Goal: Task Accomplishment & Management: Use online tool/utility

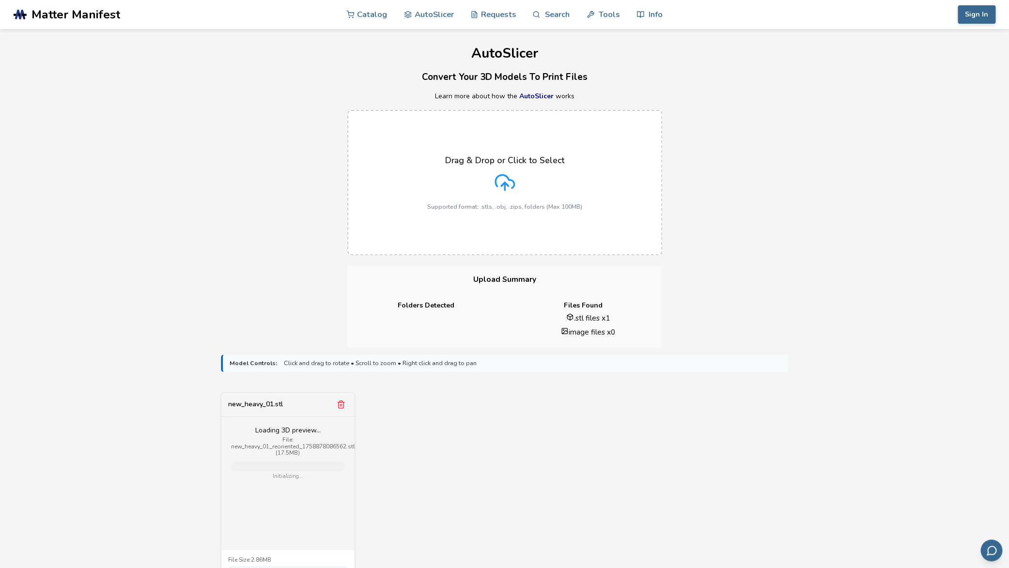
scroll to position [203, 0]
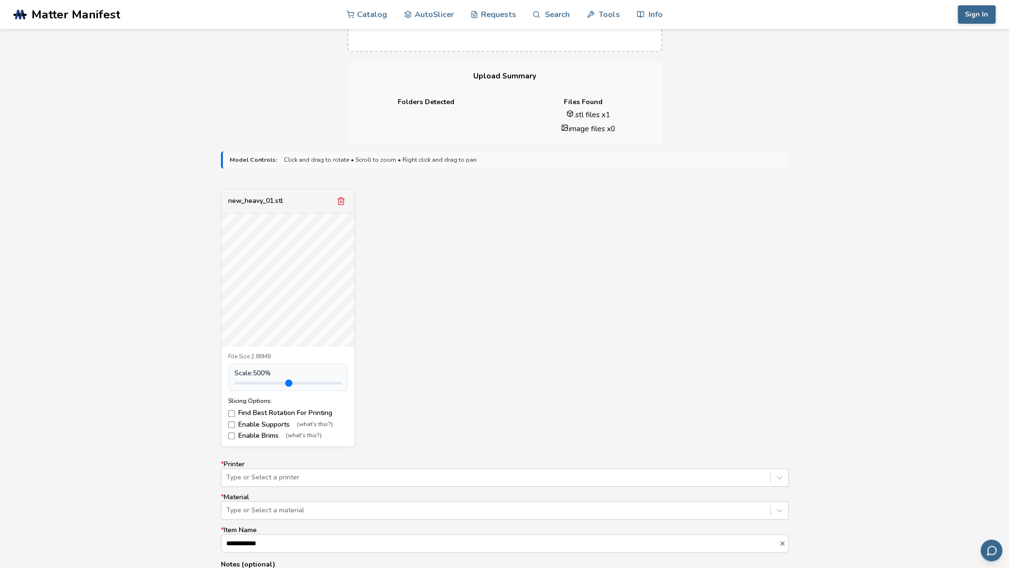
drag, startPoint x: 259, startPoint y: 384, endPoint x: 355, endPoint y: 385, distance: 95.9
type input "*"
click at [341, 384] on input "range" at bounding box center [287, 383] width 107 height 3
click at [246, 412] on label "Find Best Rotation For Printing" at bounding box center [288, 413] width 120 height 8
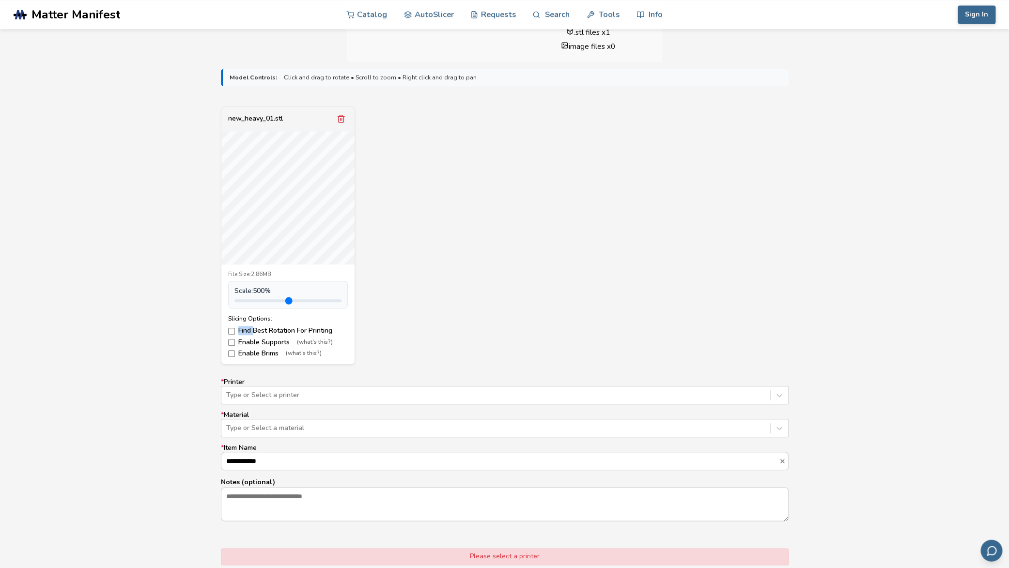
scroll to position [305, 0]
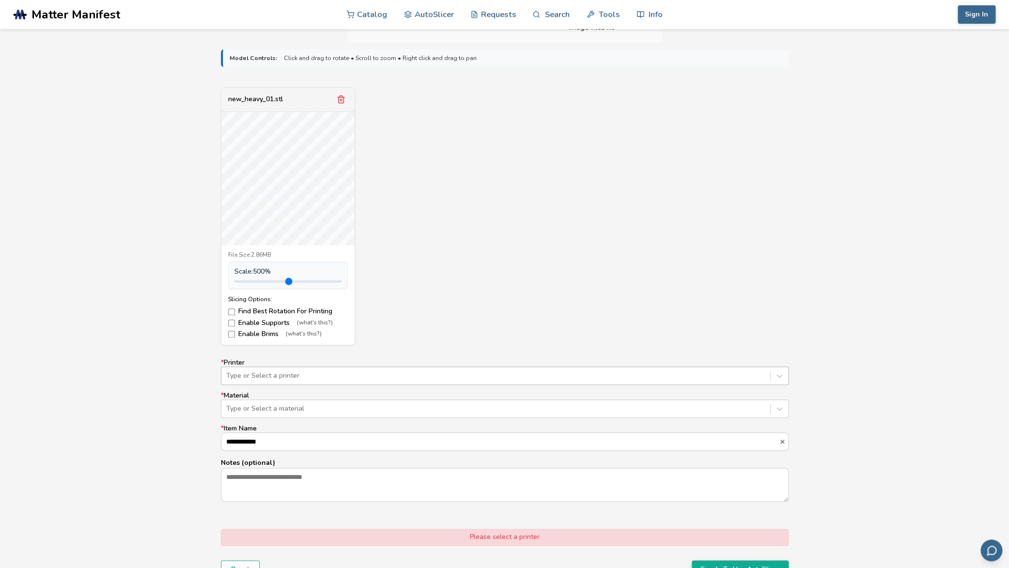
click at [273, 374] on div at bounding box center [495, 376] width 539 height 10
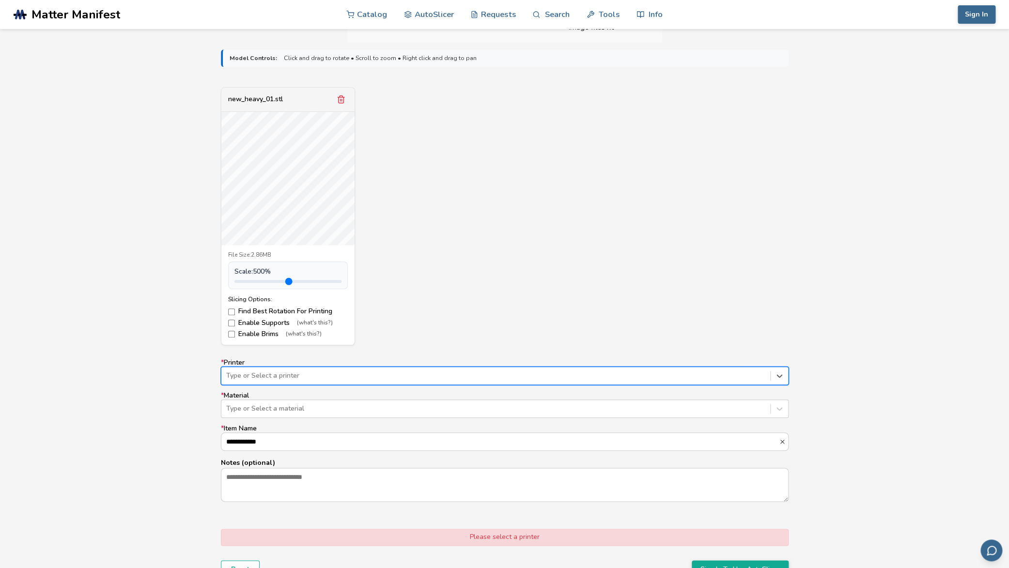
click at [273, 374] on div at bounding box center [495, 376] width 539 height 10
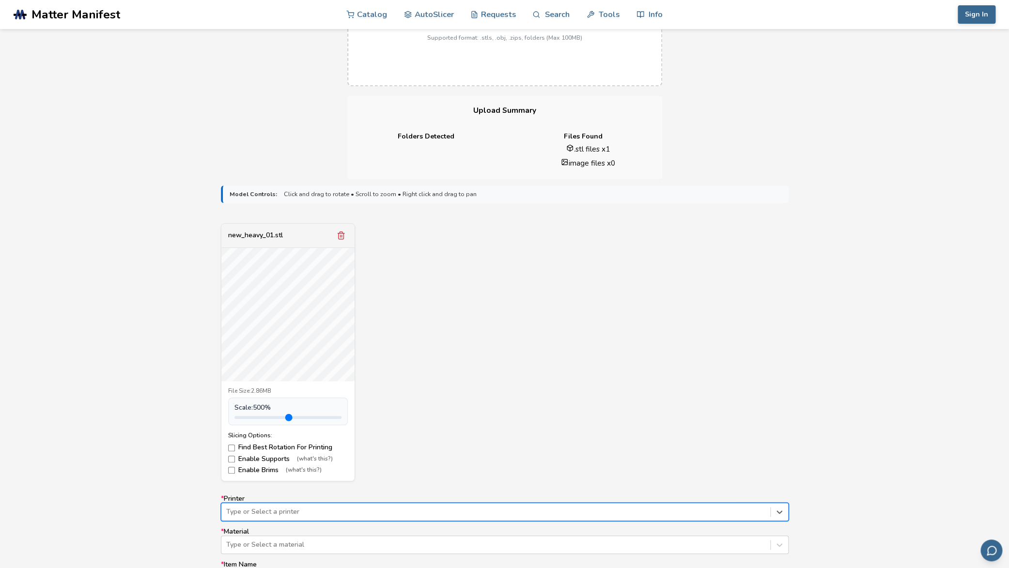
scroll to position [203, 0]
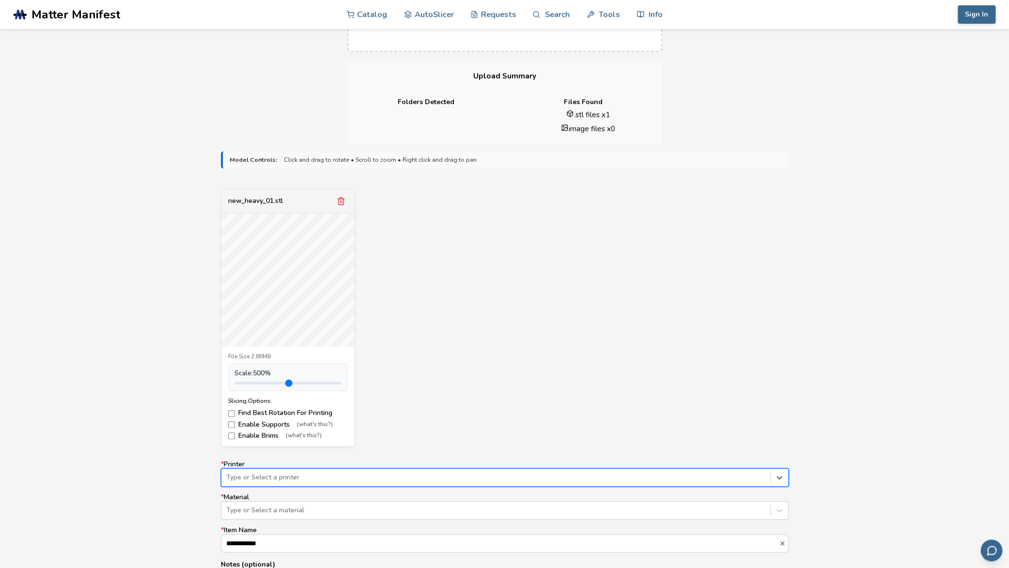
click at [238, 426] on label "Enable Supports (what's this?)" at bounding box center [288, 425] width 120 height 8
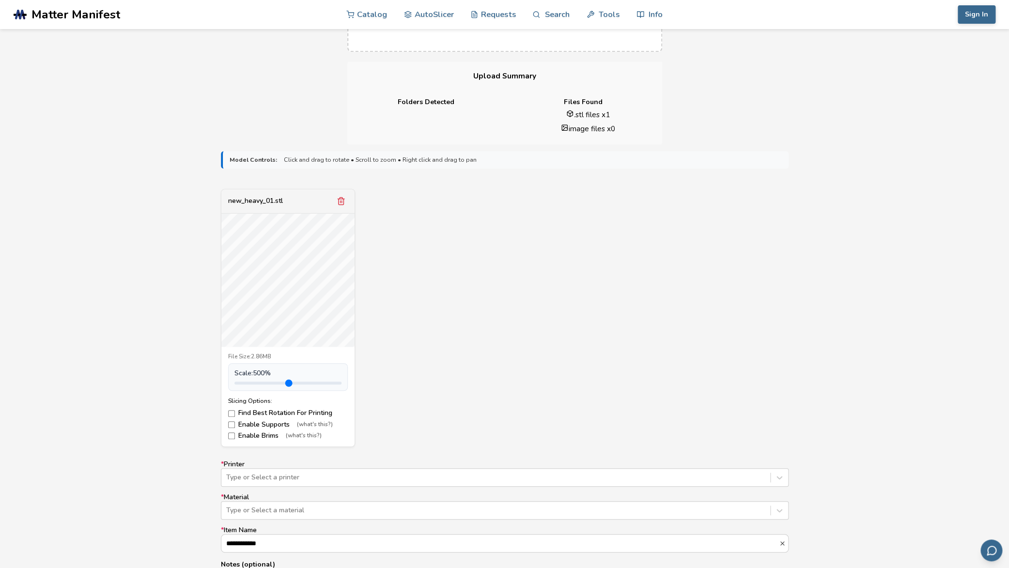
scroll to position [407, 0]
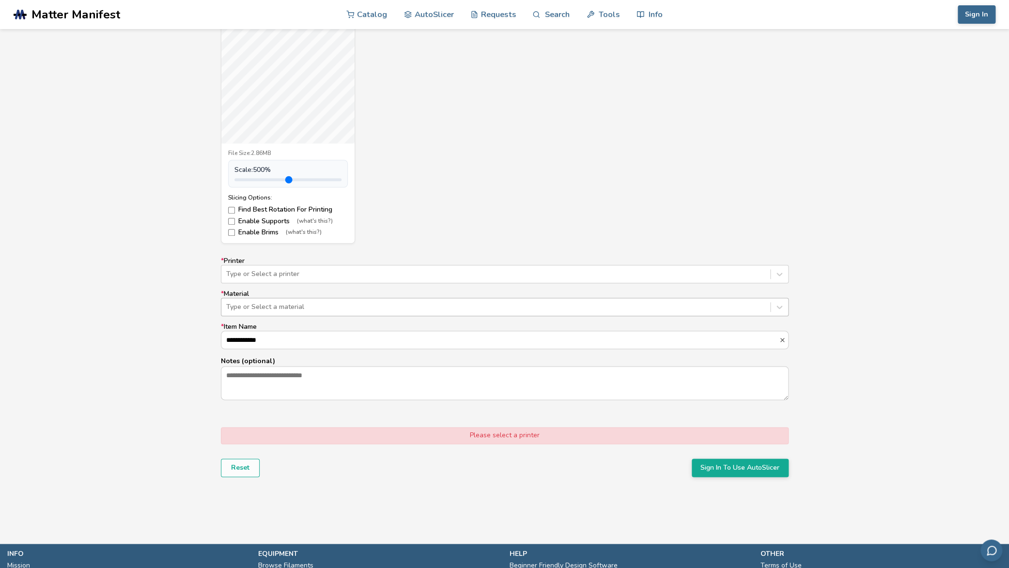
click at [284, 304] on div at bounding box center [495, 307] width 539 height 10
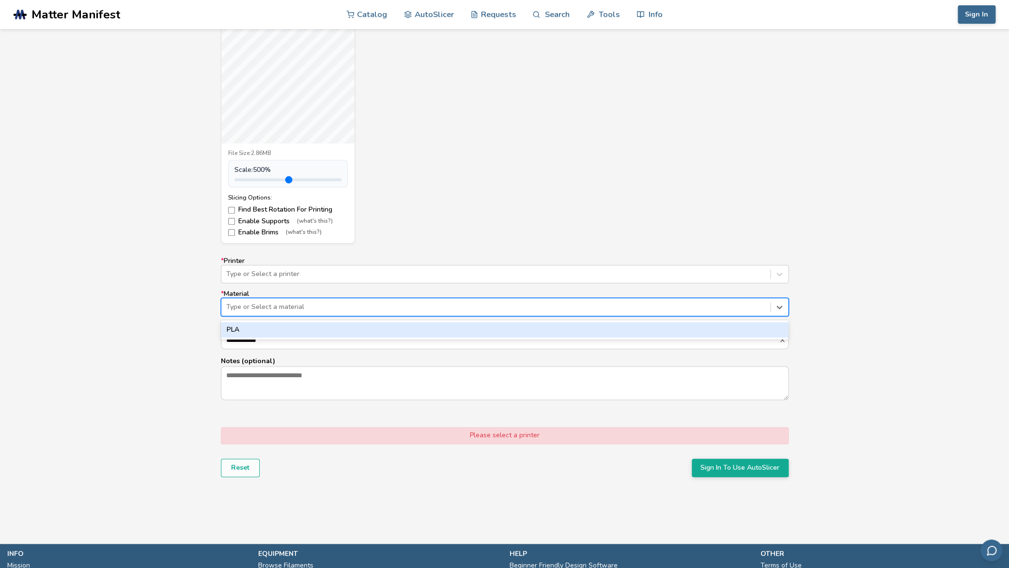
click at [284, 336] on div "PLA" at bounding box center [505, 329] width 568 height 15
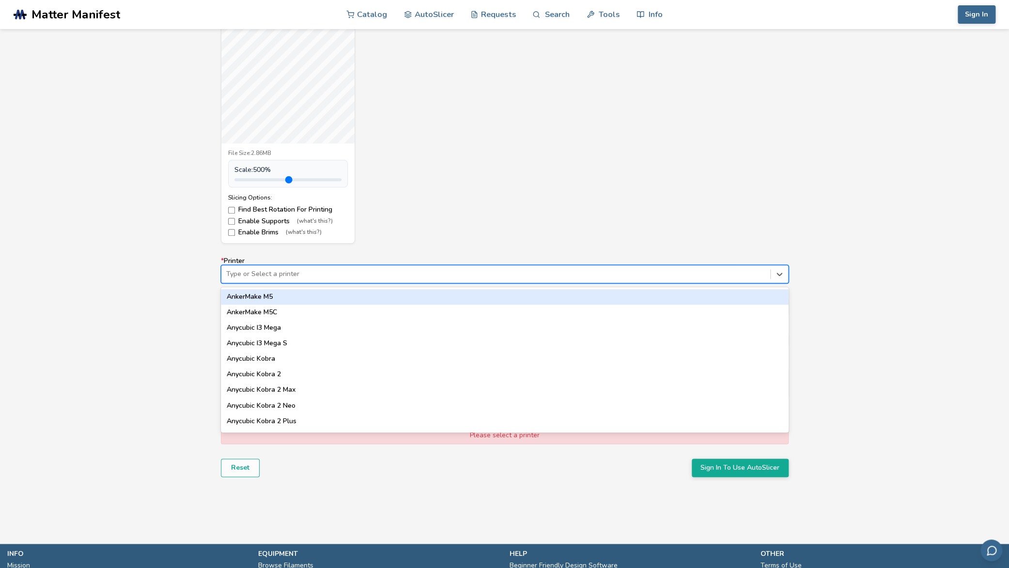
click at [292, 269] on div at bounding box center [495, 274] width 539 height 10
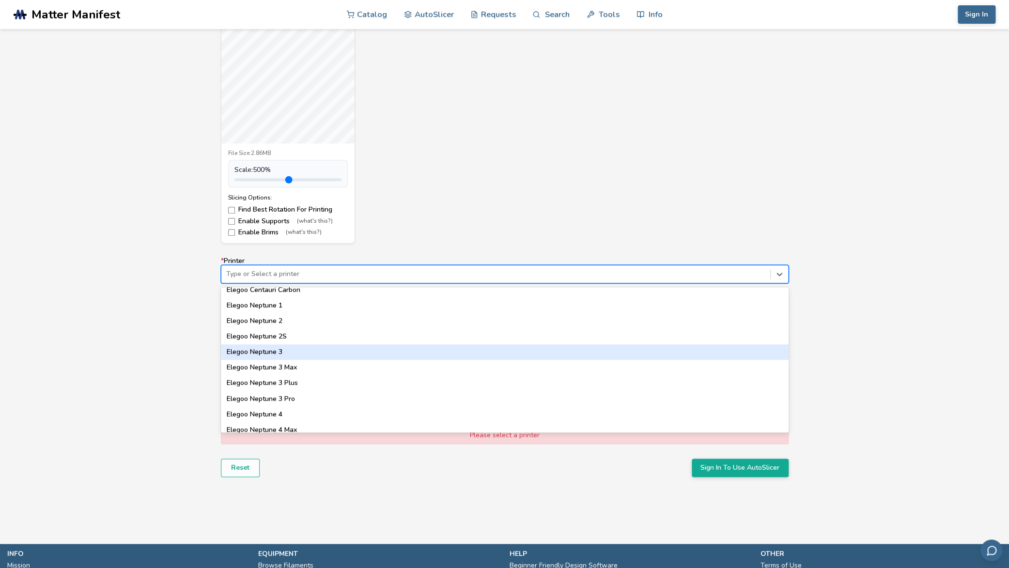
scroll to position [352, 0]
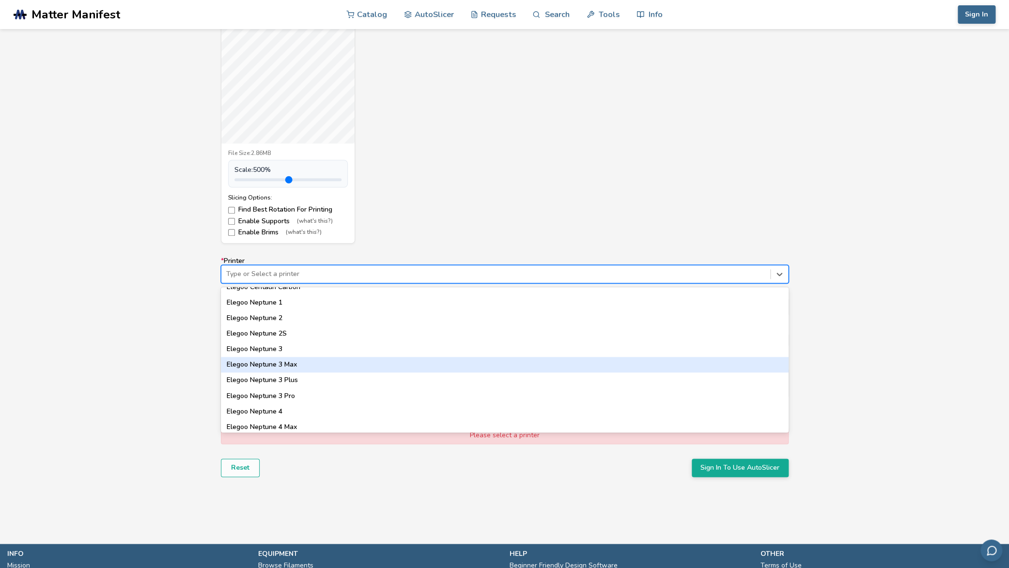
click at [313, 365] on div "Elegoo Neptune 3 Max" at bounding box center [505, 364] width 568 height 15
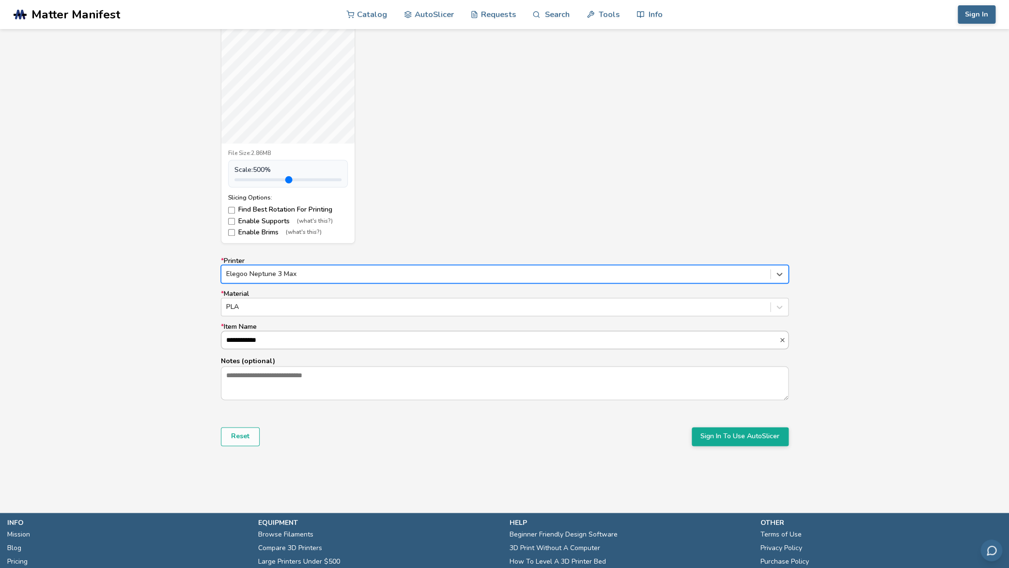
click at [298, 338] on input "**********" at bounding box center [499, 339] width 557 height 17
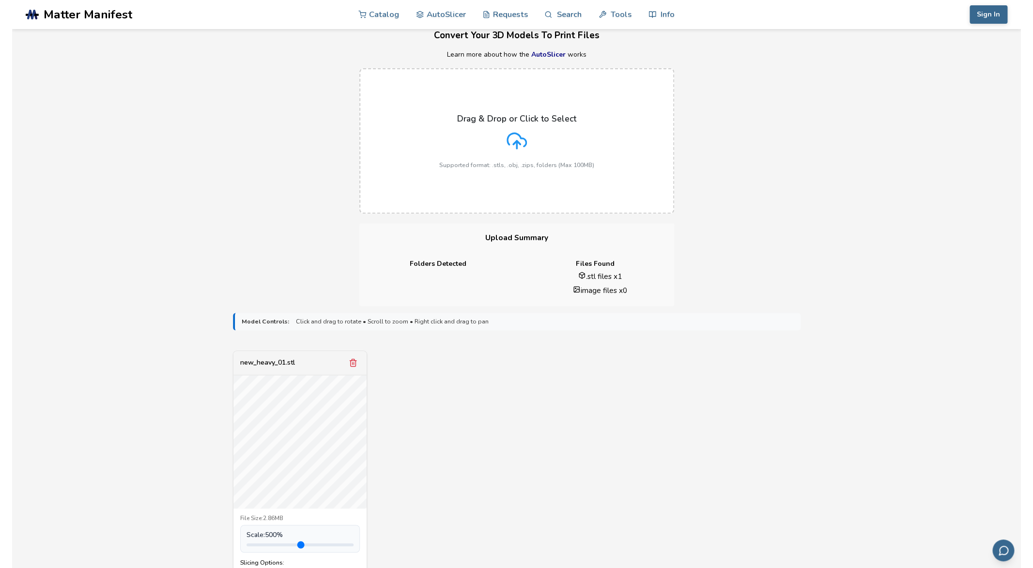
scroll to position [0, 0]
